Goal: Task Accomplishment & Management: Complete application form

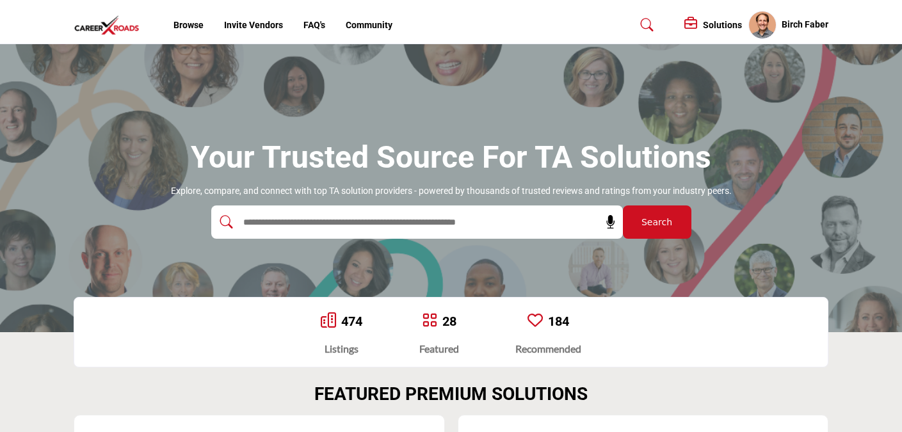
click at [703, 24] on h5 "Solutions" at bounding box center [722, 25] width 39 height 12
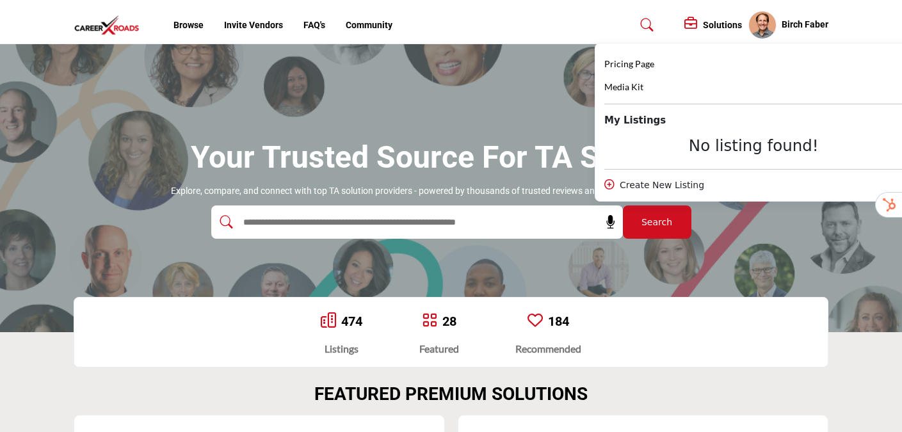
click at [316, 221] on input "text" at bounding box center [389, 222] width 305 height 19
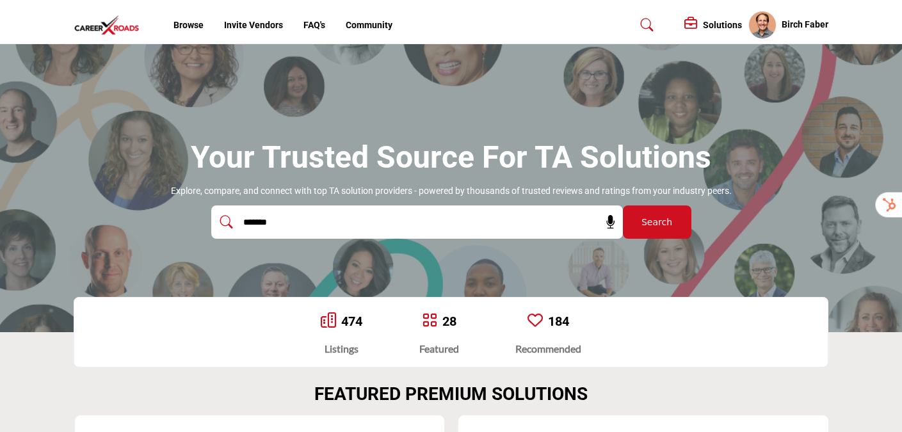
type input "*******"
click at [677, 210] on button "Search" at bounding box center [657, 222] width 69 height 33
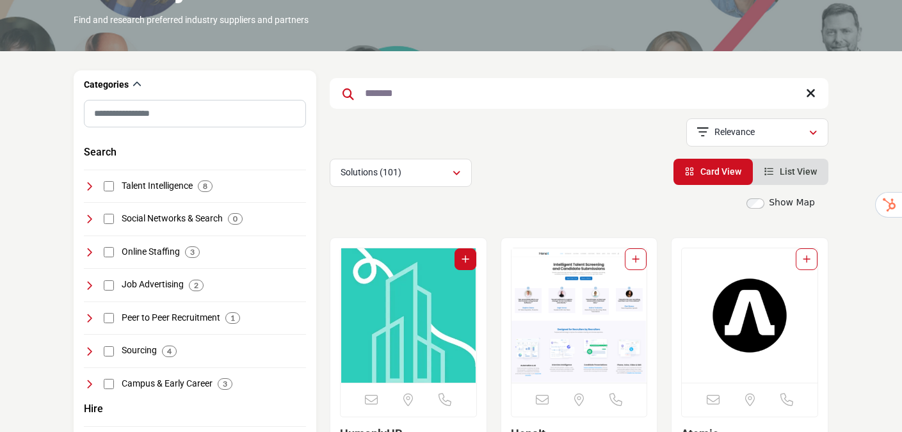
scroll to position [268, 0]
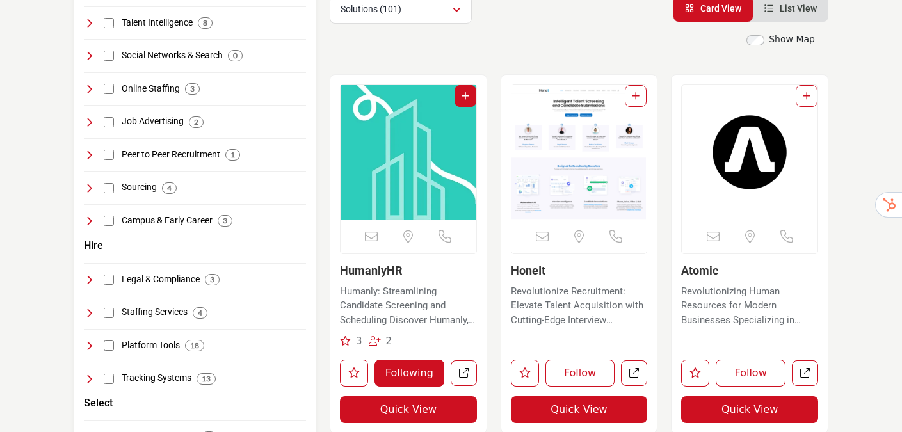
click at [401, 191] on img "Open Listing in new tab" at bounding box center [409, 152] width 136 height 134
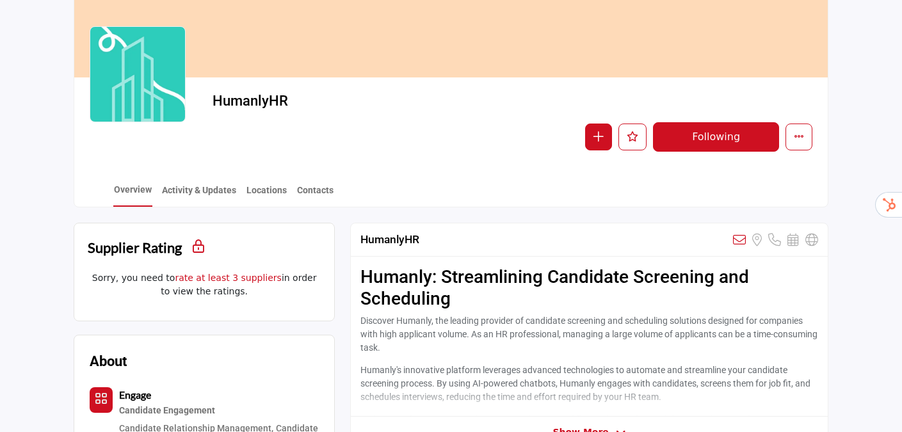
scroll to position [110, 0]
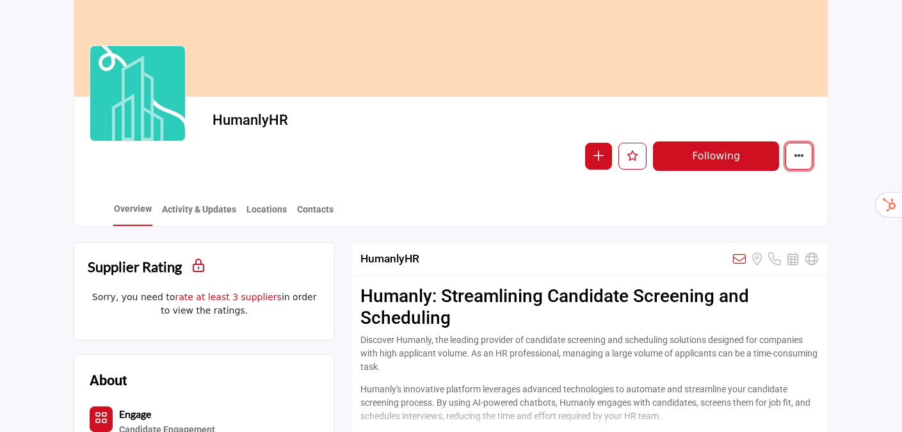
click at [795, 158] on icon "More details" at bounding box center [799, 155] width 10 height 10
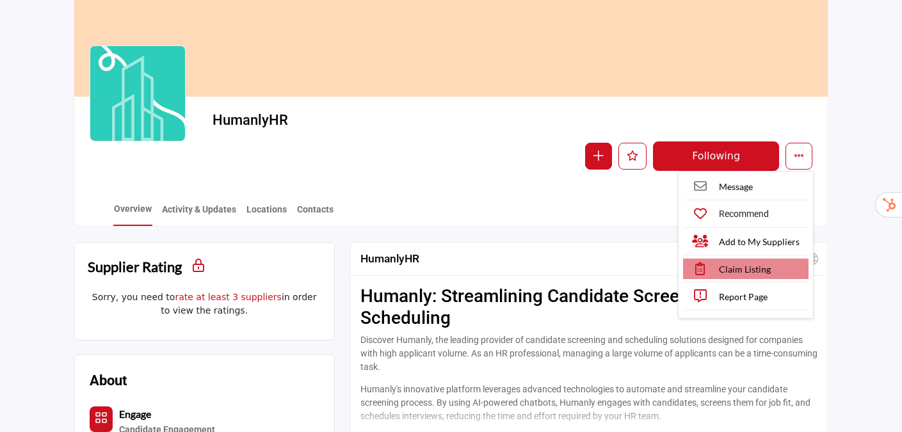
click at [750, 268] on span "Claim Listing" at bounding box center [745, 269] width 52 height 13
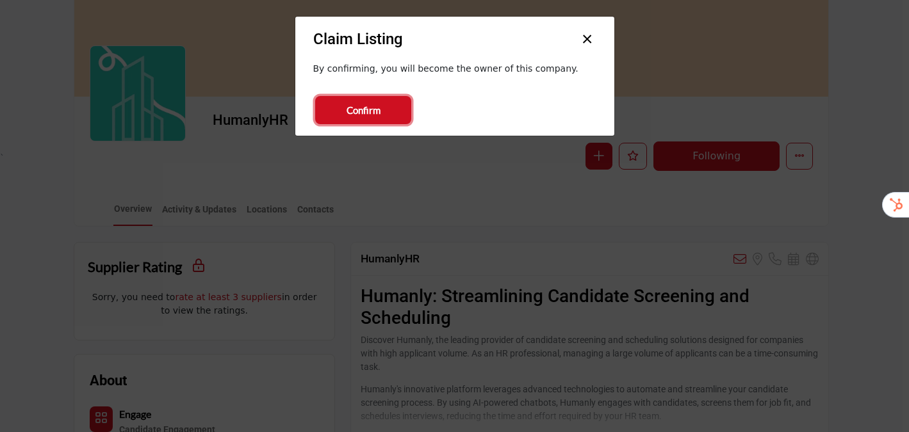
click at [383, 112] on button "Confirm" at bounding box center [363, 110] width 96 height 28
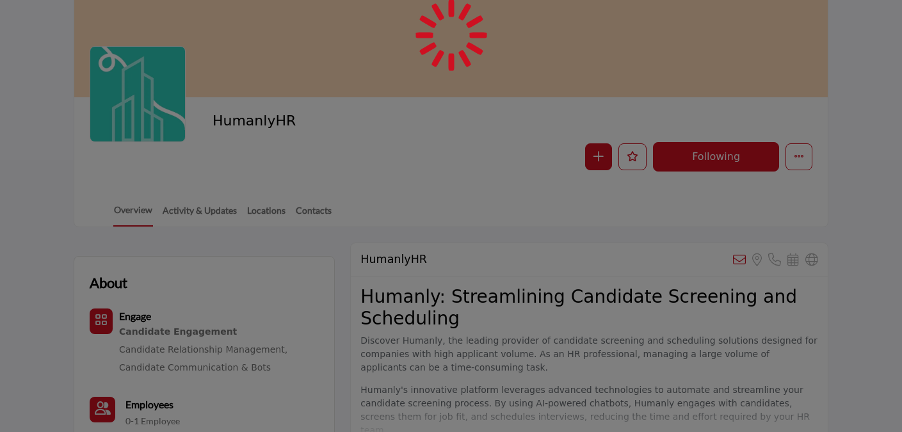
scroll to position [110, 0]
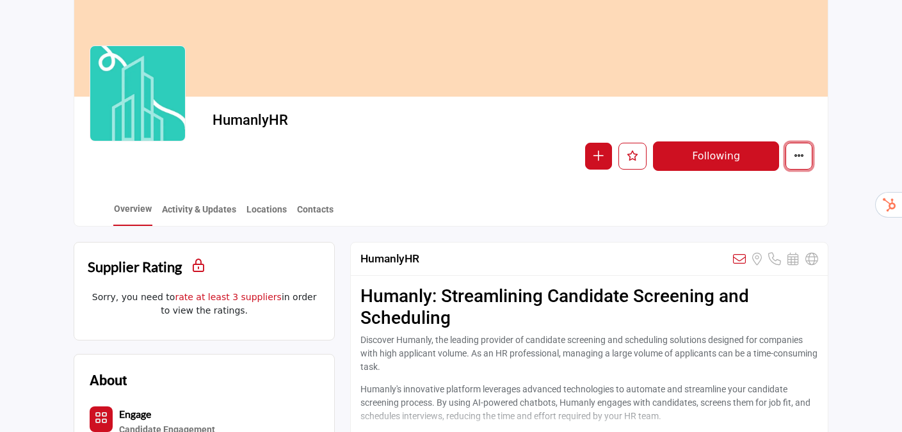
click at [800, 159] on icon "More details" at bounding box center [799, 155] width 10 height 10
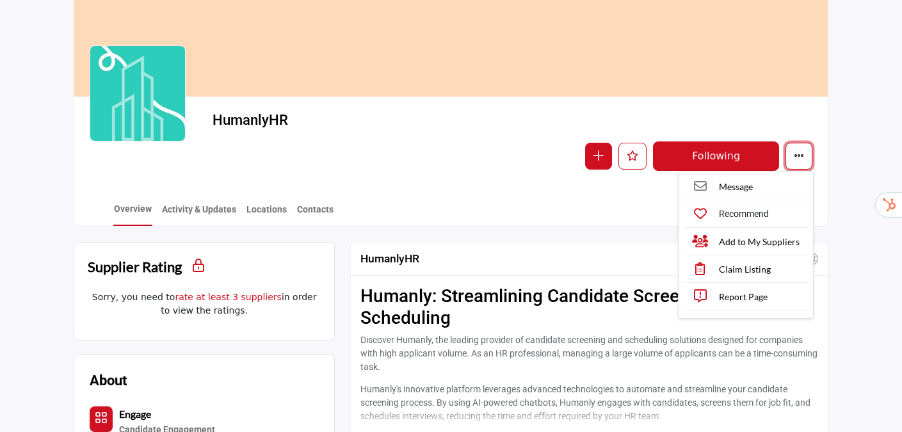
scroll to position [0, 0]
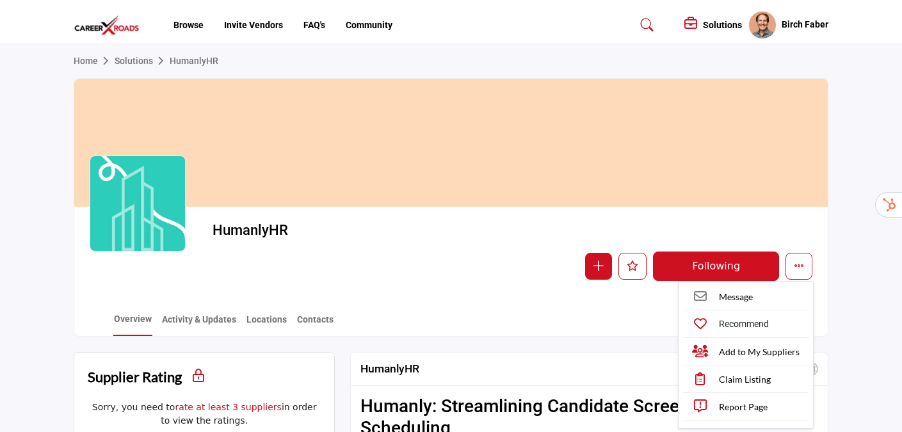
click at [708, 24] on h5 "Solutions" at bounding box center [722, 25] width 39 height 12
